Goal: Communication & Community: Answer question/provide support

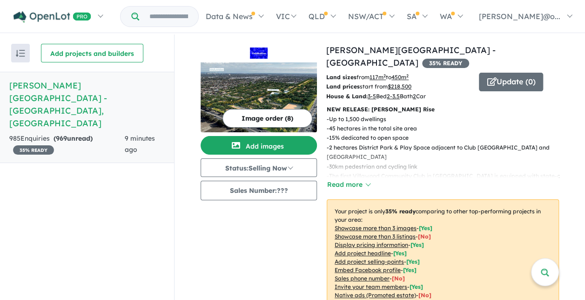
click at [71, 134] on strong "( 969 unread)" at bounding box center [73, 138] width 39 height 8
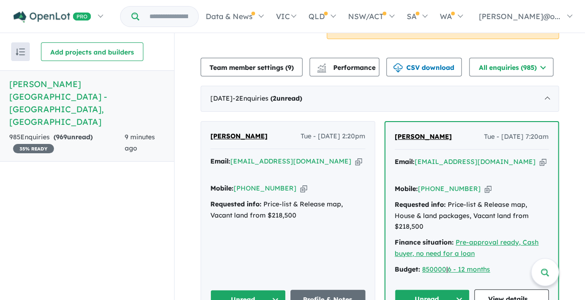
scroll to position [326, 0]
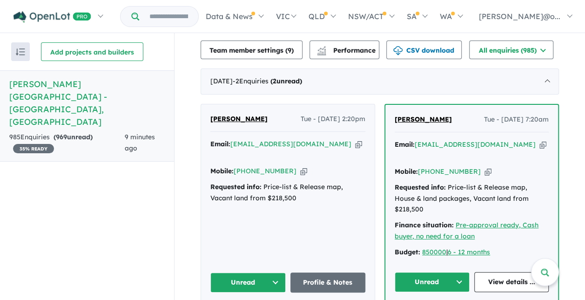
click at [323, 185] on div "Mat Adewale Tue - 02/09/2025, 2:20pm Email: maaadewale@yahoo.com Copied! Mobile…" at bounding box center [288, 202] width 174 height 197
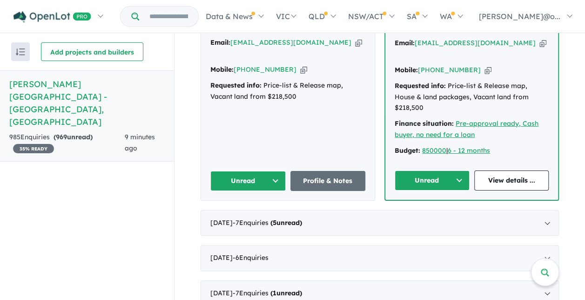
scroll to position [465, 0]
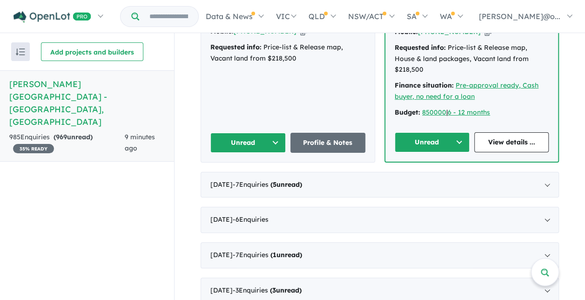
click at [455, 132] on button "Unread" at bounding box center [432, 142] width 75 height 20
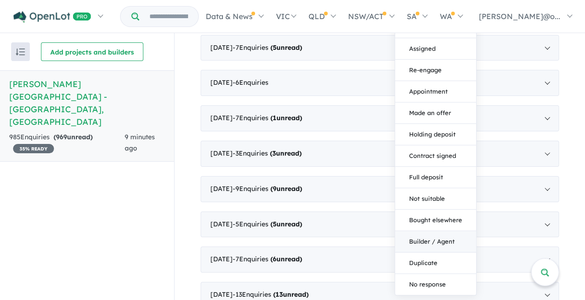
scroll to position [605, 0]
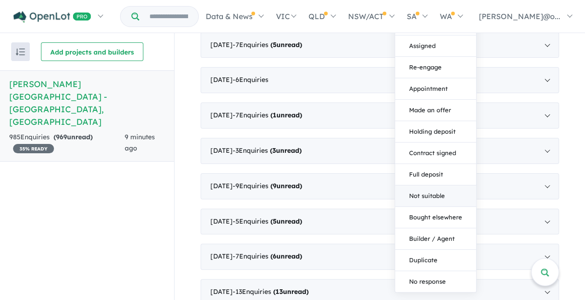
click at [429, 185] on button "Not suitable" at bounding box center [435, 195] width 81 height 21
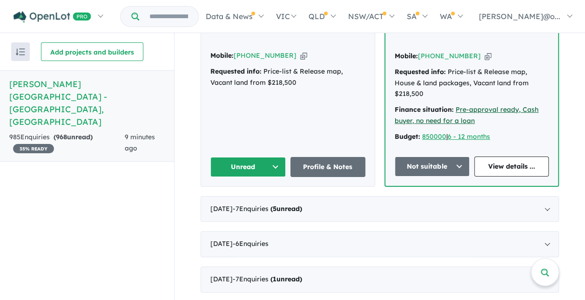
scroll to position [372, 0]
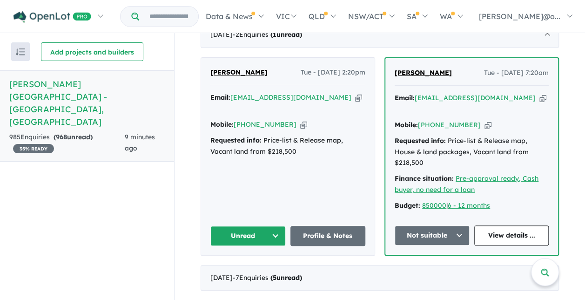
click at [266, 226] on button "Unread" at bounding box center [247, 236] width 75 height 20
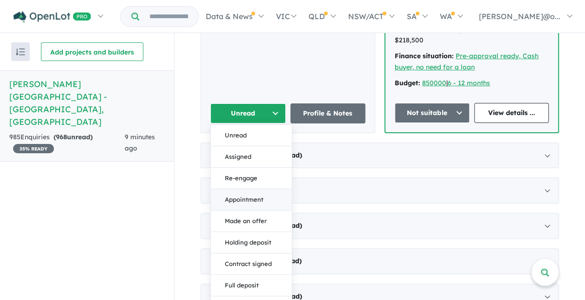
scroll to position [558, 0]
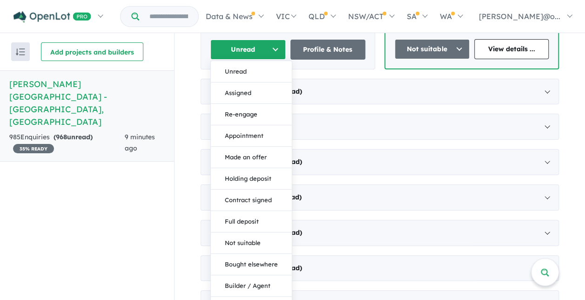
click at [99, 208] on div "Recent enquiries first Most unread enquiries first Most enquiries first By name…" at bounding box center [87, 166] width 174 height 267
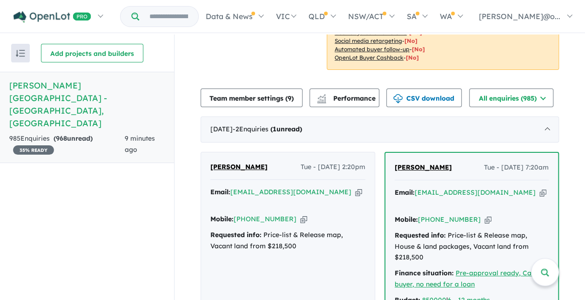
scroll to position [372, 0]
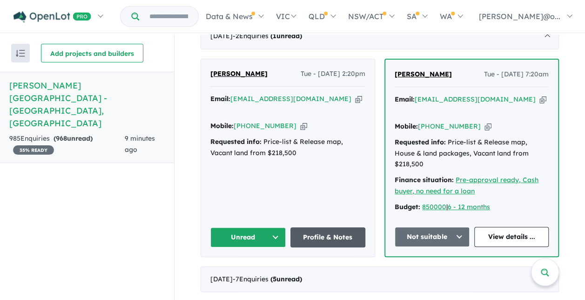
click at [321, 227] on link "Profile & Notes" at bounding box center [327, 237] width 75 height 20
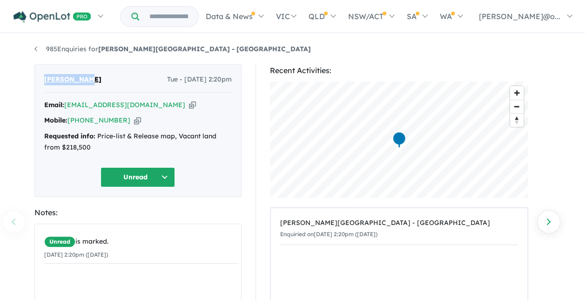
drag, startPoint x: 104, startPoint y: 80, endPoint x: 40, endPoint y: 81, distance: 63.7
click at [40, 81] on div "Mat Adewale Tue - 02/09/2025, 2:20pm Email: maaadewale@yahoo.com Copied! Mobile…" at bounding box center [137, 130] width 207 height 133
copy span "[PERSON_NAME]"
drag, startPoint x: 154, startPoint y: 102, endPoint x: 164, endPoint y: 107, distance: 11.0
click at [189, 102] on icon "button" at bounding box center [192, 105] width 7 height 10
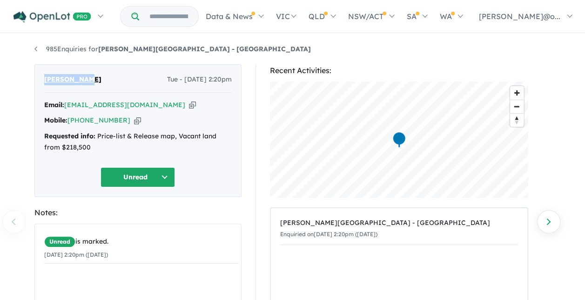
copy span "[PERSON_NAME]"
click at [134, 122] on icon "button" at bounding box center [137, 120] width 7 height 10
copy span "[PERSON_NAME]"
click at [163, 177] on button "Unread" at bounding box center [137, 177] width 74 height 20
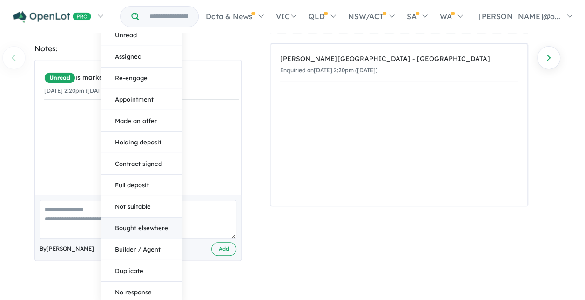
scroll to position [164, 0]
click at [144, 204] on button "Not suitable" at bounding box center [141, 205] width 81 height 21
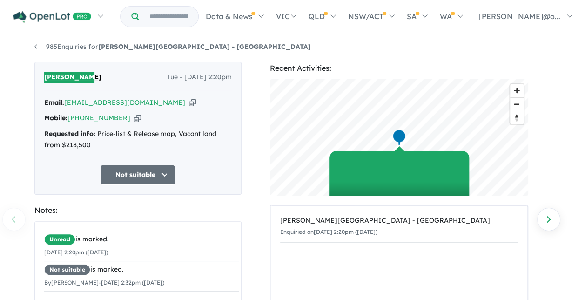
scroll to position [0, 0]
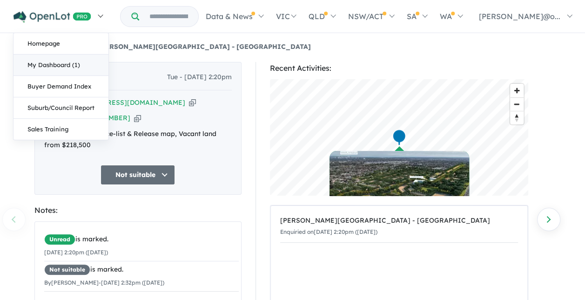
click at [44, 71] on link "My Dashboard (1)" at bounding box center [60, 64] width 95 height 21
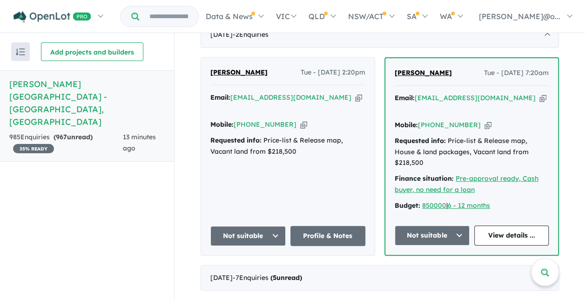
scroll to position [512, 0]
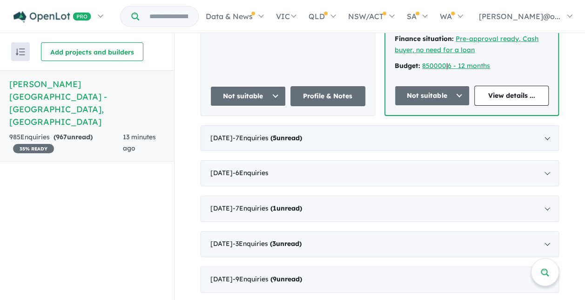
click at [531, 125] on div "[DATE] - 7 Enquir ies ( 5 unread)" at bounding box center [380, 138] width 358 height 26
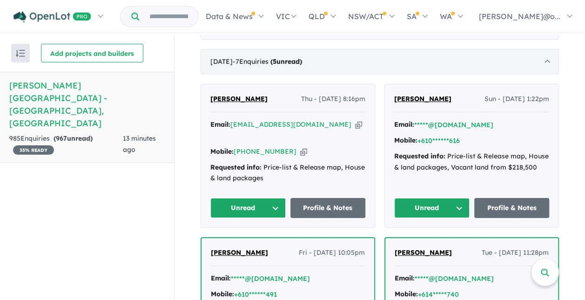
scroll to position [354, 0]
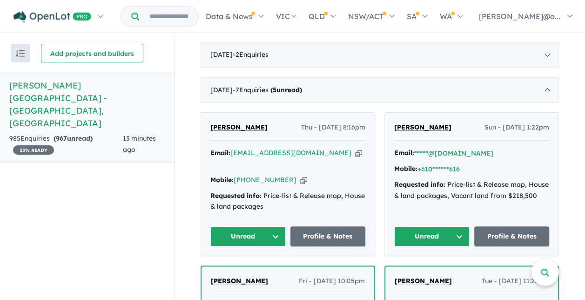
click at [355, 148] on icon "button" at bounding box center [358, 153] width 7 height 10
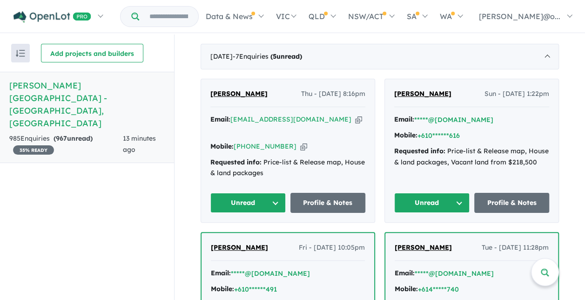
scroll to position [400, 0]
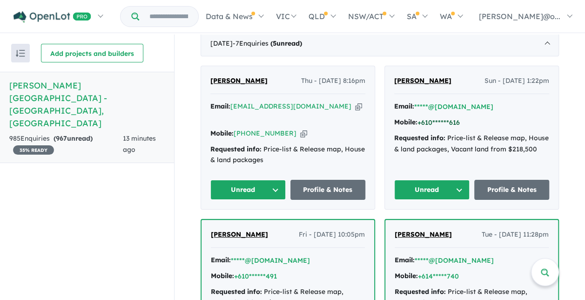
click at [449, 118] on button "+610******616" at bounding box center [438, 123] width 42 height 10
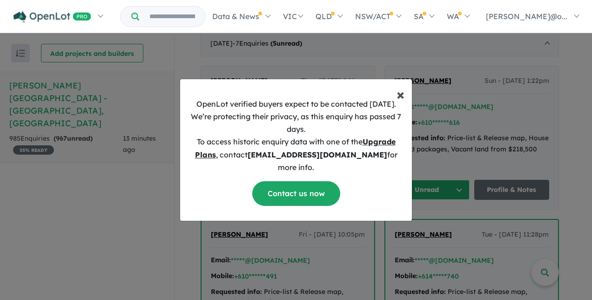
click at [400, 103] on span "×" at bounding box center [400, 94] width 8 height 19
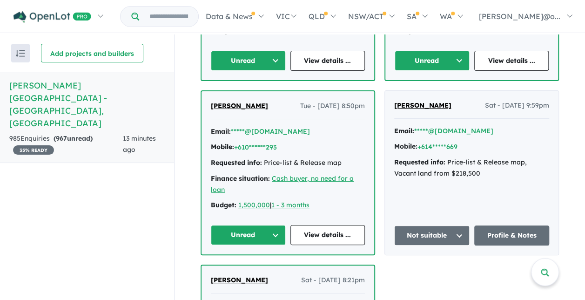
scroll to position [819, 0]
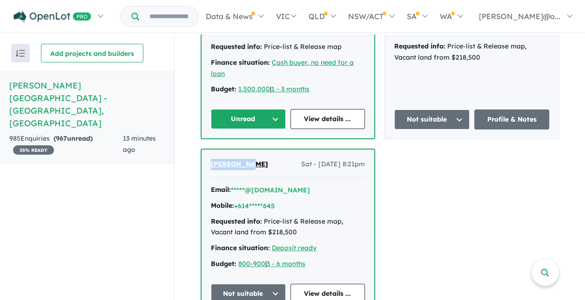
drag, startPoint x: 259, startPoint y: 138, endPoint x: 204, endPoint y: 137, distance: 54.9
click at [204, 149] on div "[PERSON_NAME] Sat - [DATE] 8:21pm Email: *****@[DOMAIN_NAME] Mobile: +614*****6…" at bounding box center [287, 230] width 173 height 163
copy span "[PERSON_NAME]"
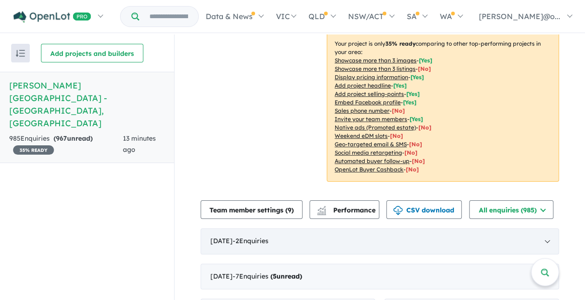
scroll to position [261, 0]
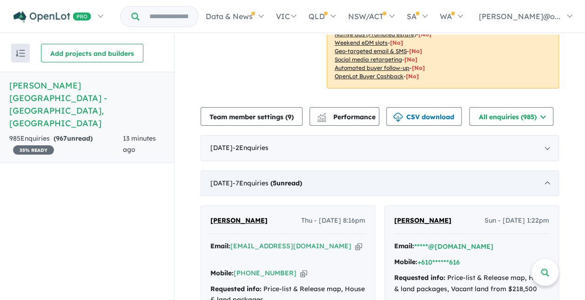
click at [546, 172] on div "[DATE] - 7 Enquir ies ( 5 unread)" at bounding box center [380, 183] width 358 height 26
